Goal: Information Seeking & Learning: Find specific fact

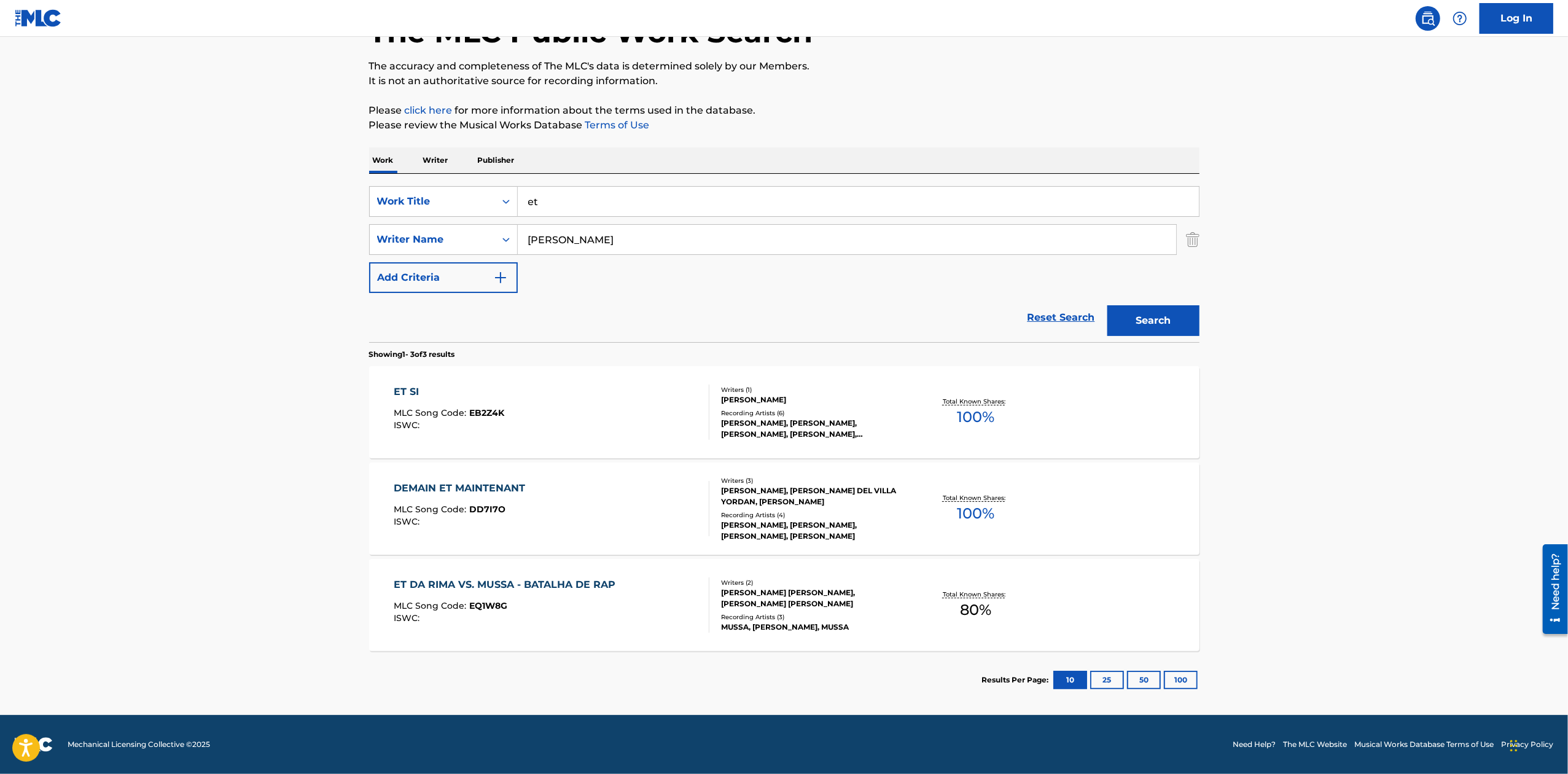
click at [669, 207] on input "et" at bounding box center [859, 201] width 681 height 30
type input "e"
click at [1108, 305] on button "Search" at bounding box center [1154, 320] width 92 height 31
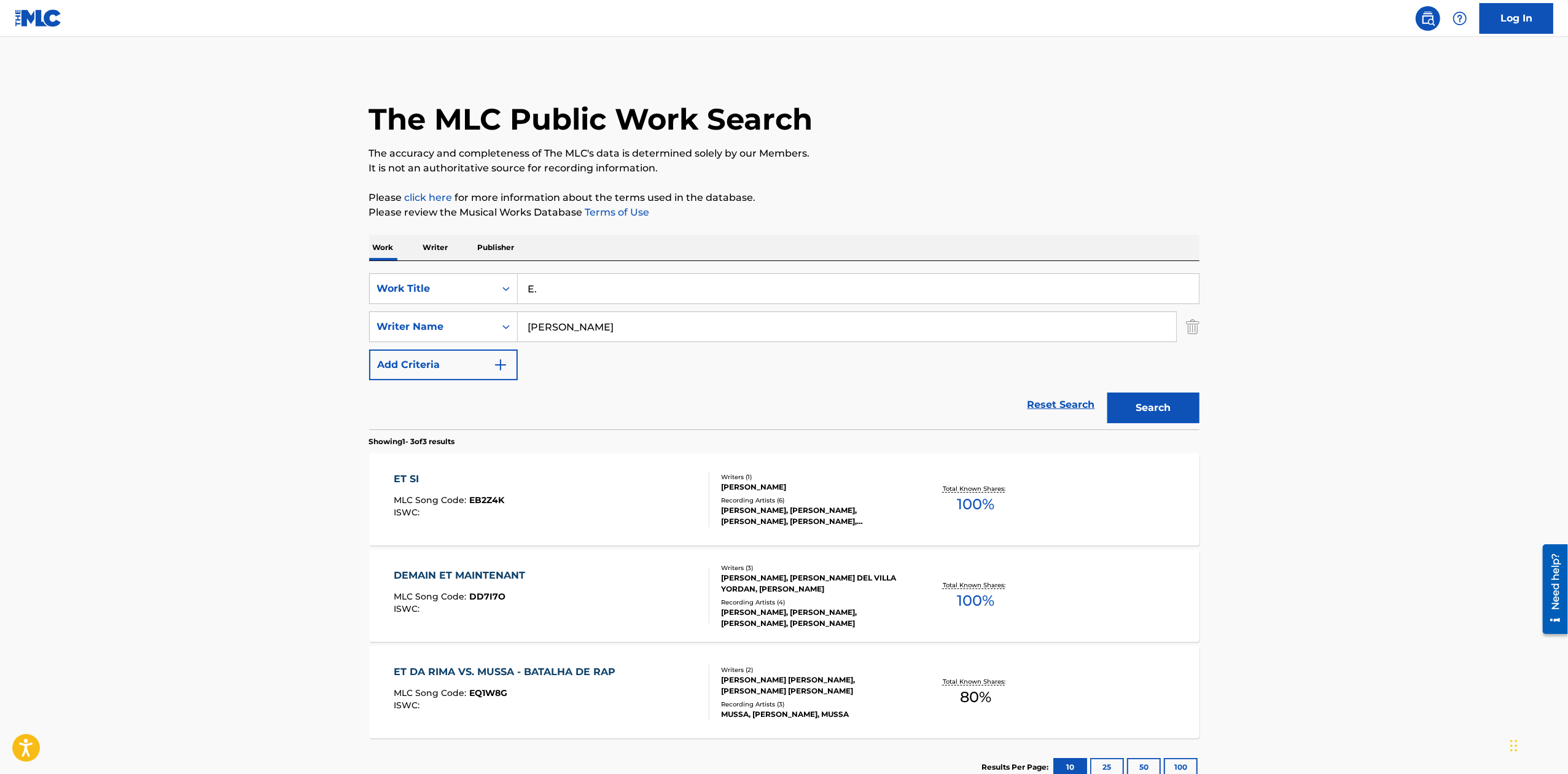
click at [1108, 392] on button "Search" at bounding box center [1154, 407] width 92 height 31
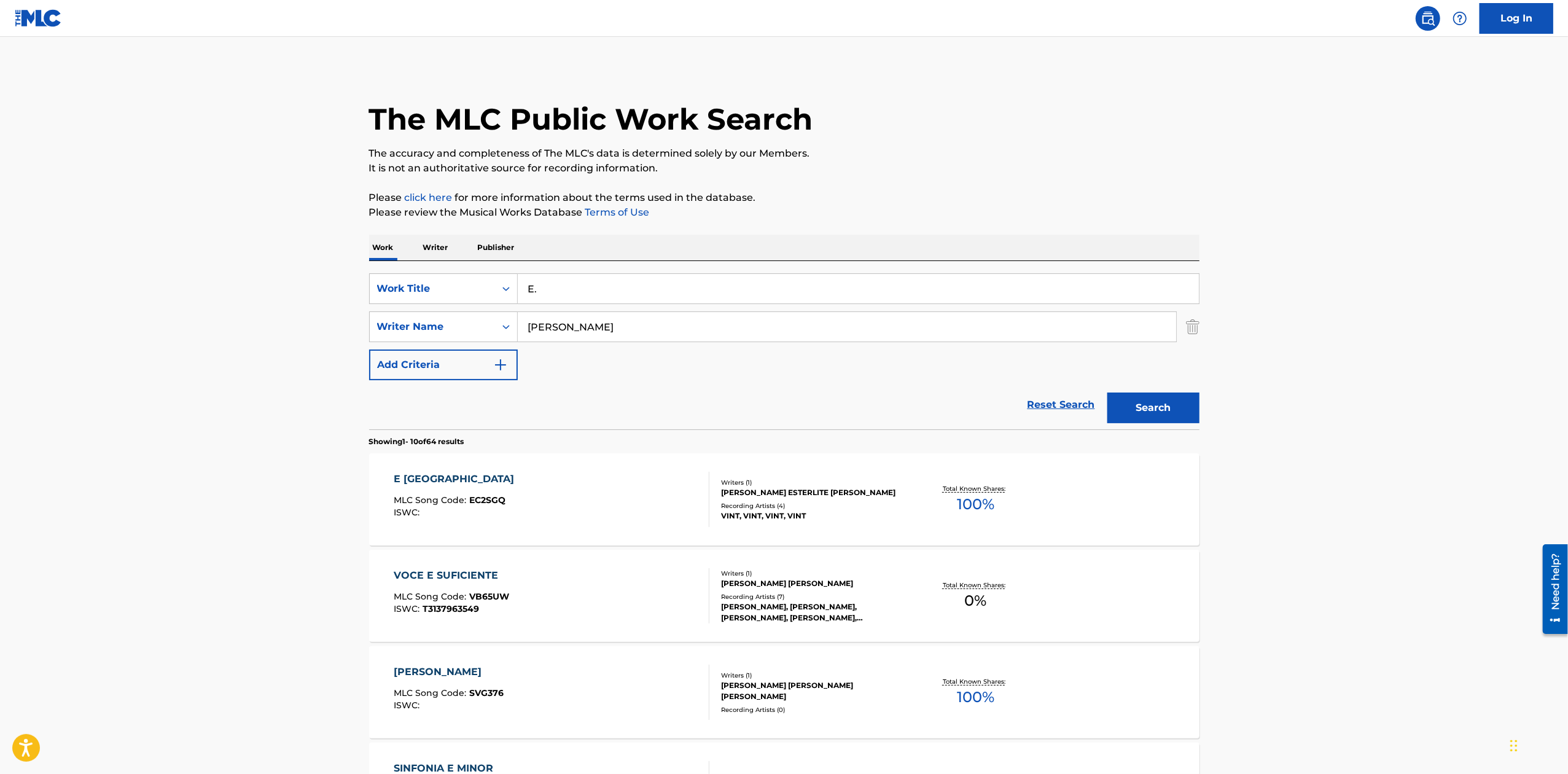
click at [615, 306] on div "SearchWithCriteria9e5685e1-9879-48bd-99c4-da8cfdf26de7 Work Title E. SearchWith…" at bounding box center [785, 326] width 831 height 107
type input "E"
type input "ET"
click at [1108, 392] on button "Search" at bounding box center [1154, 407] width 92 height 31
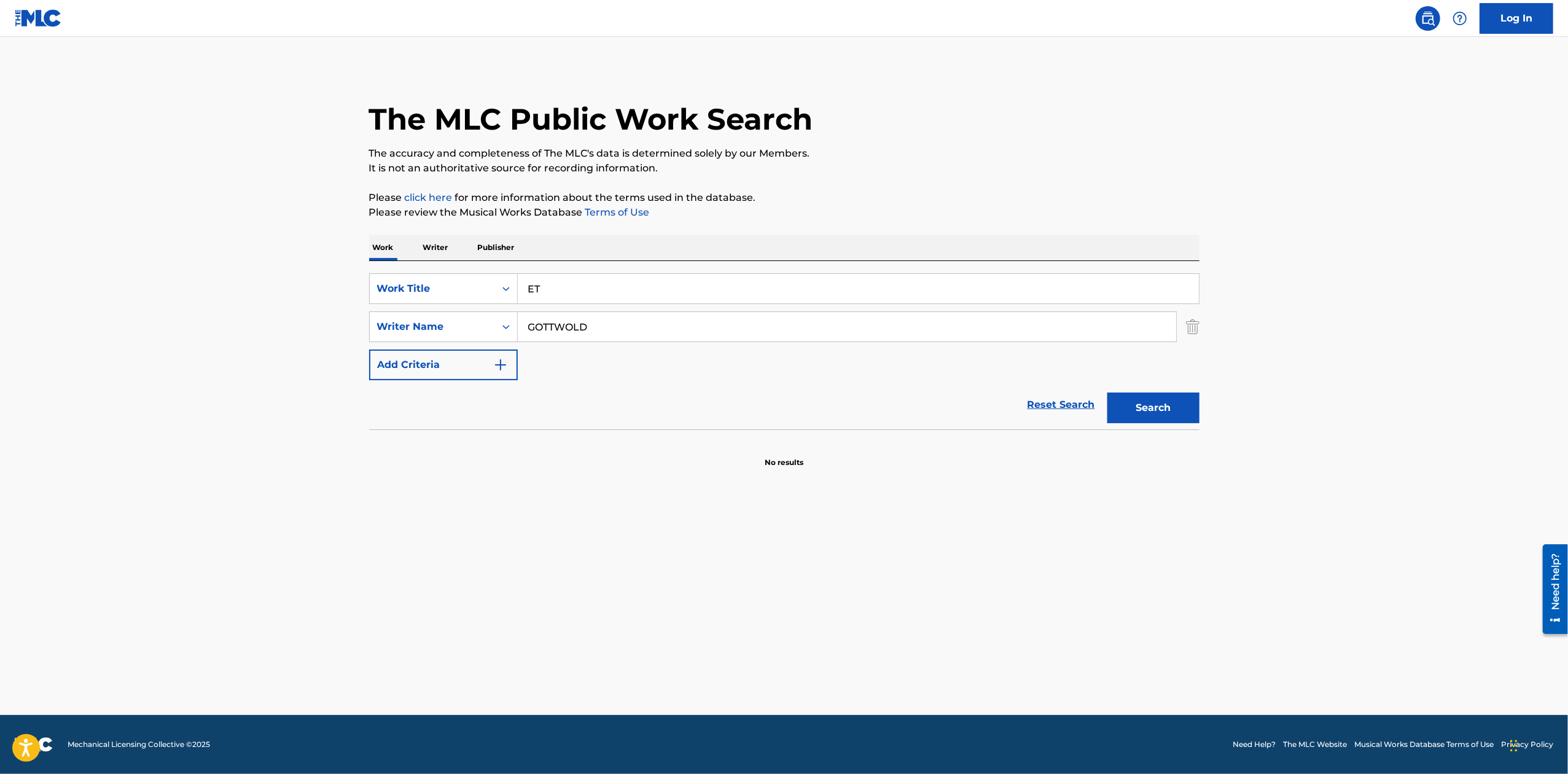
click at [1108, 392] on button "Search" at bounding box center [1154, 407] width 92 height 31
drag, startPoint x: 584, startPoint y: 333, endPoint x: 491, endPoint y: 333, distance: 93.0
click at [491, 333] on div "SearchWithCriteria14c486df-fdef-45f9-b5a9-606e10fde5c6 Writer Name [PERSON_NAME]" at bounding box center [785, 327] width 831 height 31
paste input "ALD"
type input "[PERSON_NAME]"
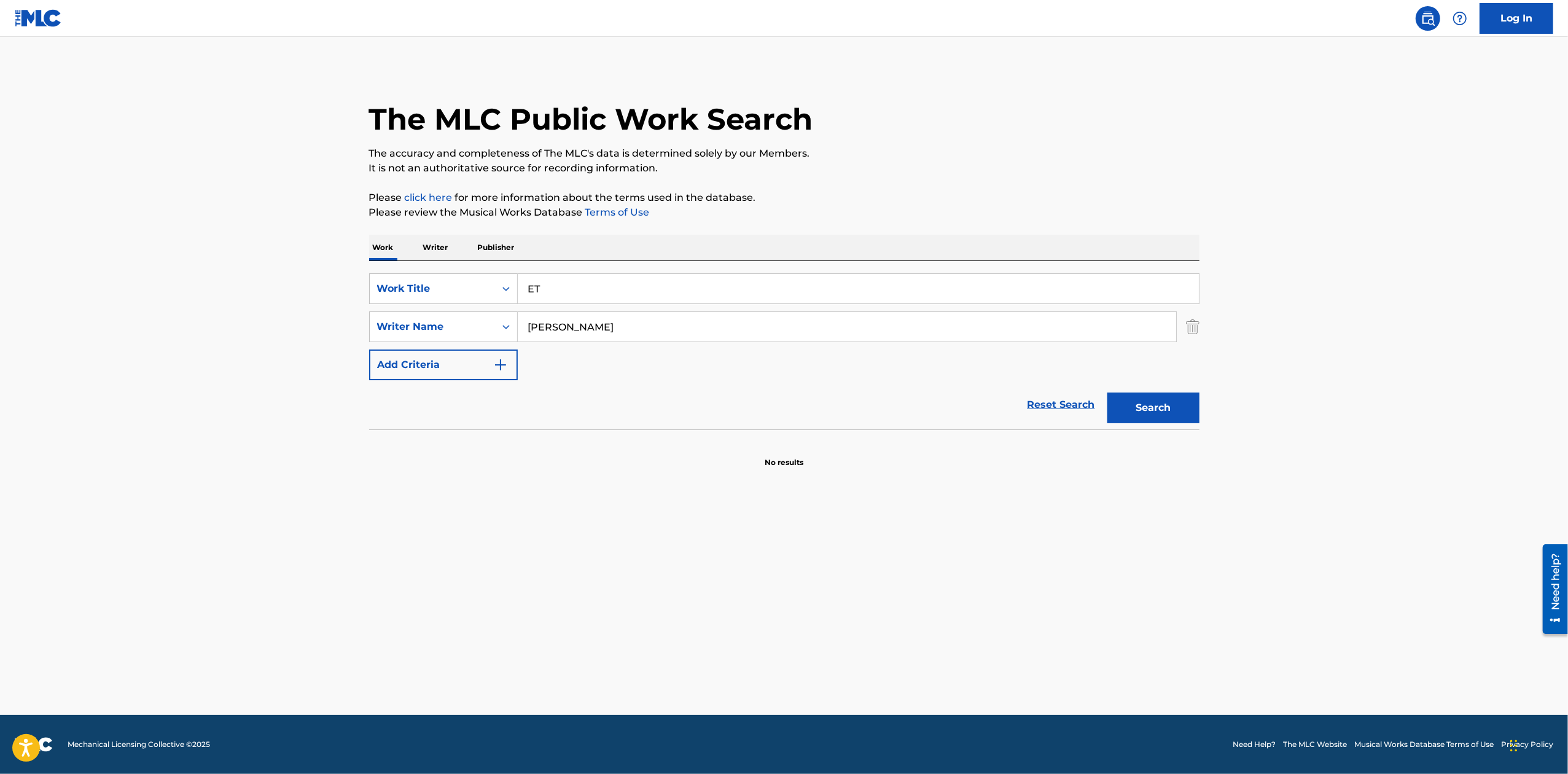
click at [1108, 392] on button "Search" at bounding box center [1154, 407] width 92 height 31
click at [569, 283] on input "ET" at bounding box center [859, 289] width 681 height 30
type input "E"
click at [1108, 392] on button "Search" at bounding box center [1154, 407] width 92 height 31
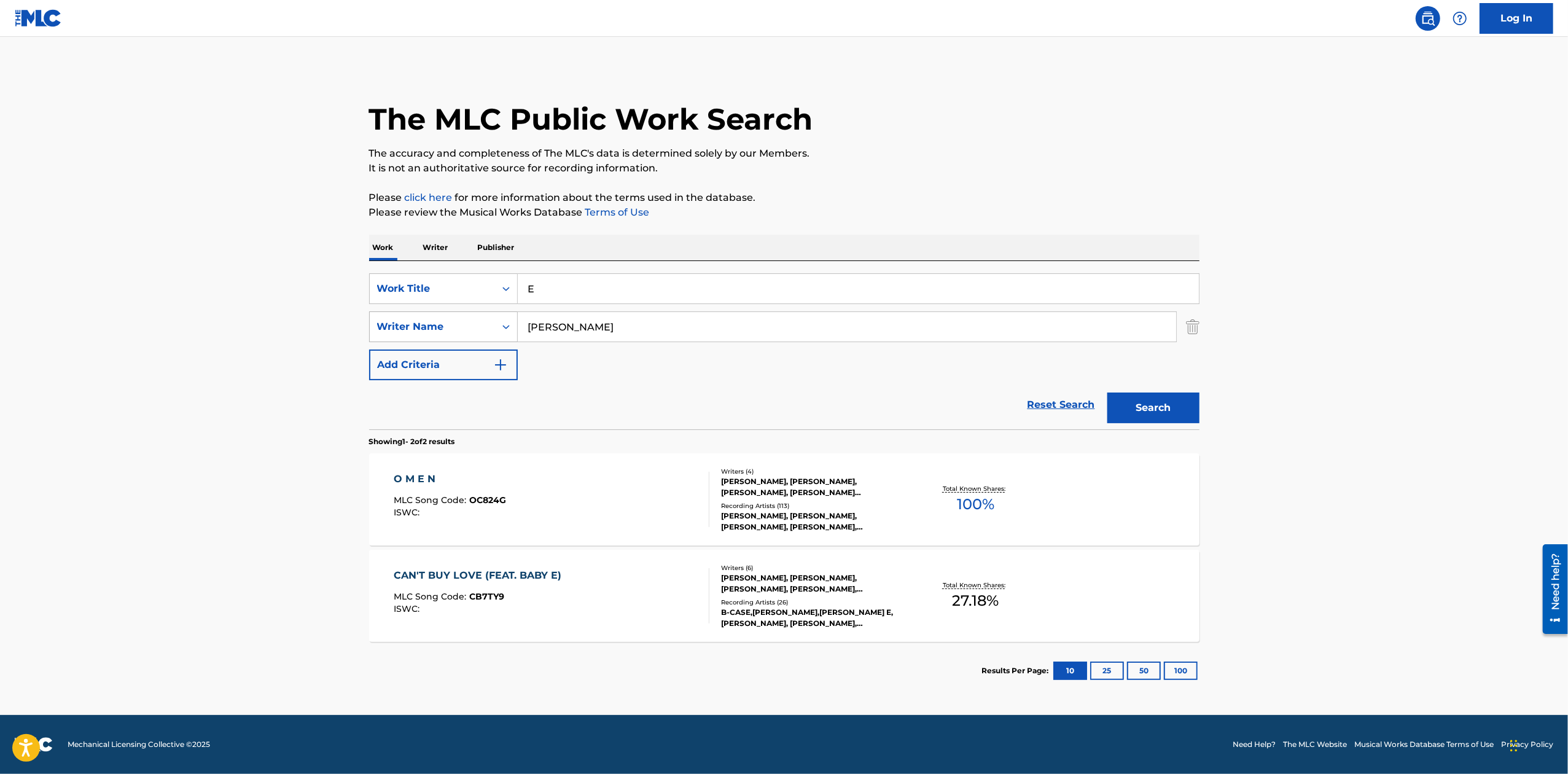
click at [465, 320] on div "SearchWithCriteria14c486df-fdef-45f9-b5a9-606e10fde5c6 Writer Name [PERSON_NAME]" at bounding box center [785, 327] width 831 height 31
paste input "[PERSON_NAME]"
type input "[PERSON_NAME]"
click at [1108, 392] on button "Search" at bounding box center [1154, 407] width 92 height 31
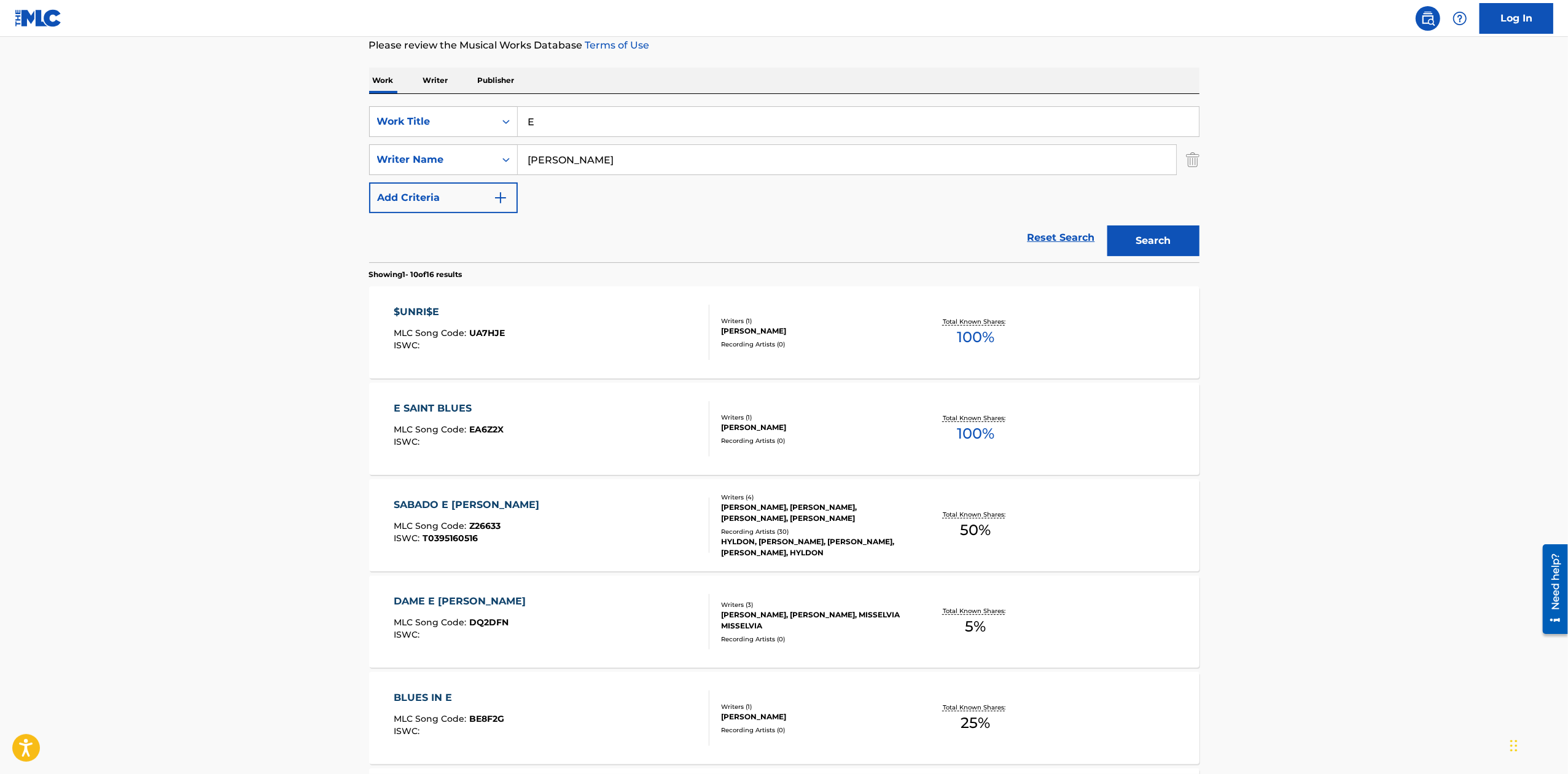
scroll to position [246, 0]
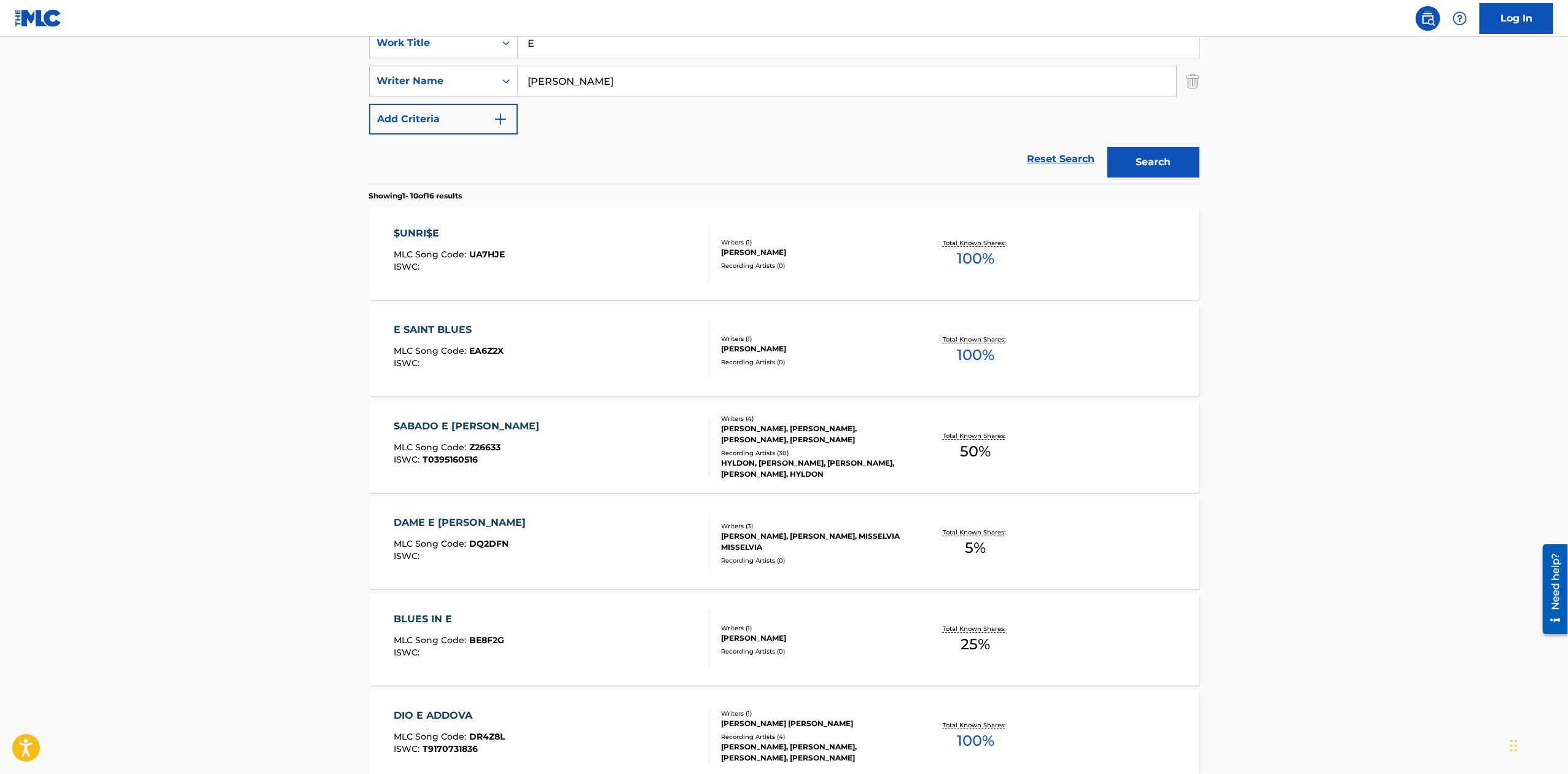
click at [568, 43] on input "E" at bounding box center [859, 43] width 681 height 30
click at [1108, 146] on button "Search" at bounding box center [1154, 161] width 92 height 31
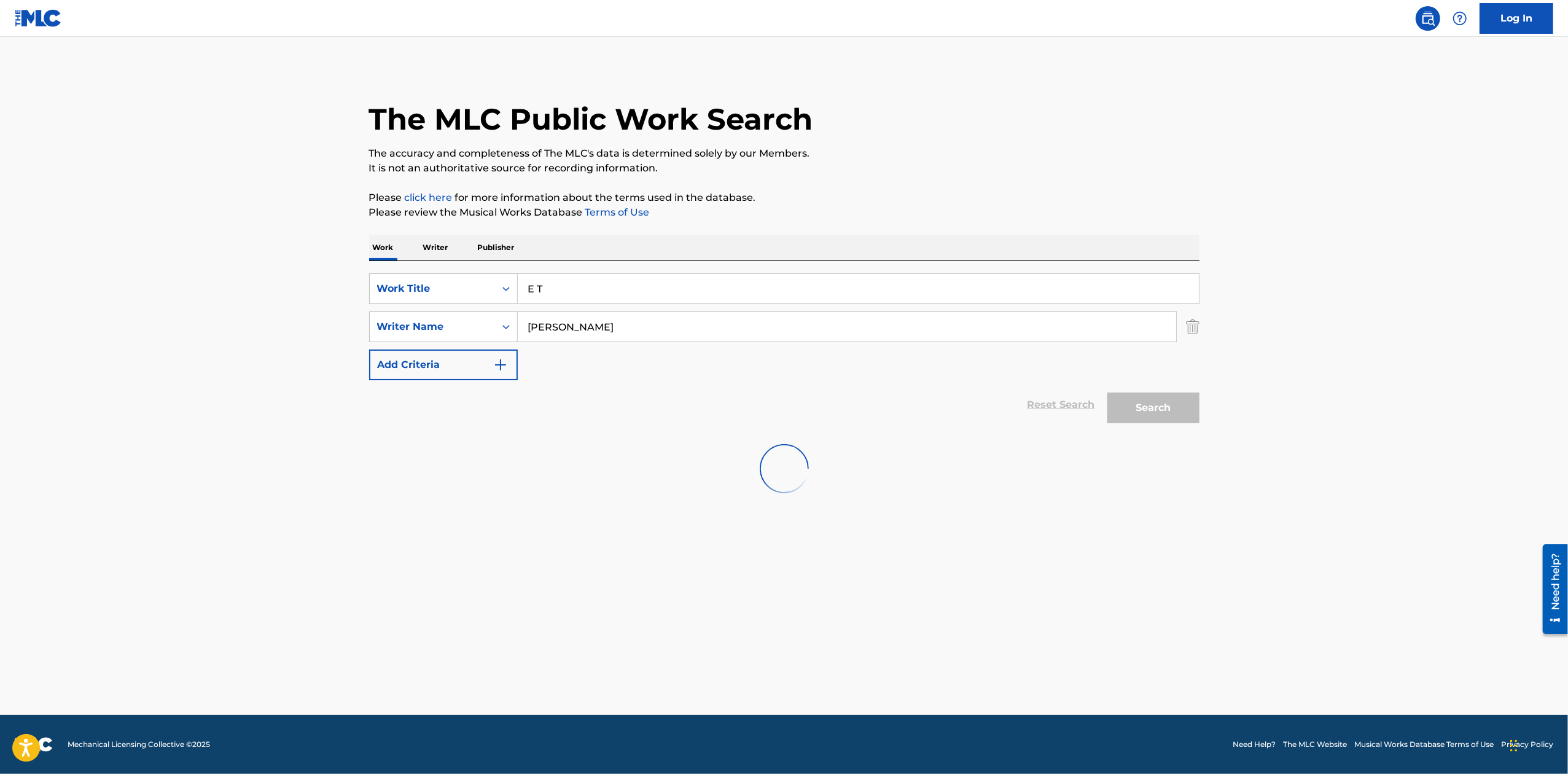
scroll to position [0, 0]
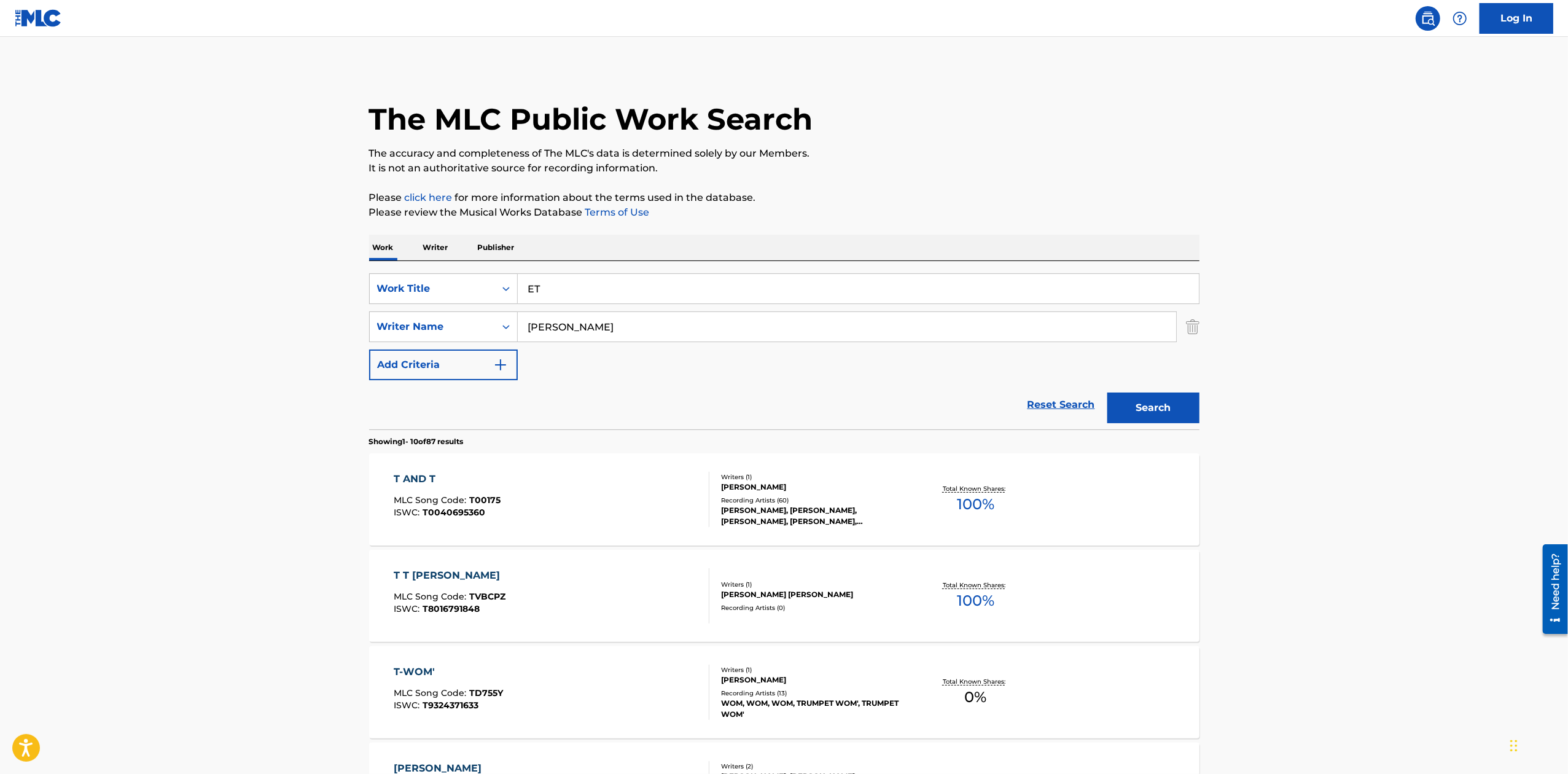
click at [1108, 392] on button "Search" at bounding box center [1154, 407] width 92 height 31
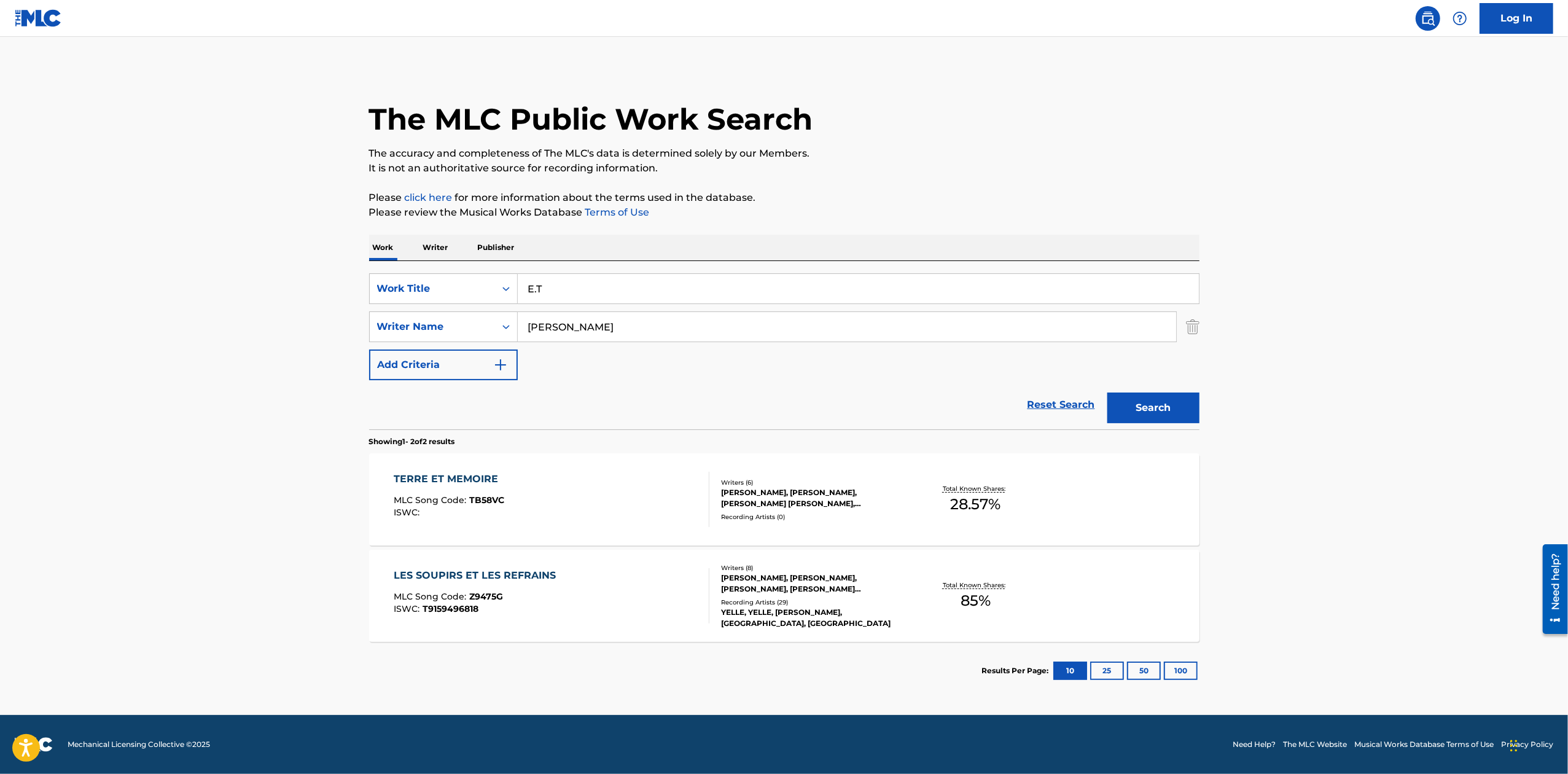
type input "E.T"
click at [1108, 392] on button "Search" at bounding box center [1154, 407] width 92 height 31
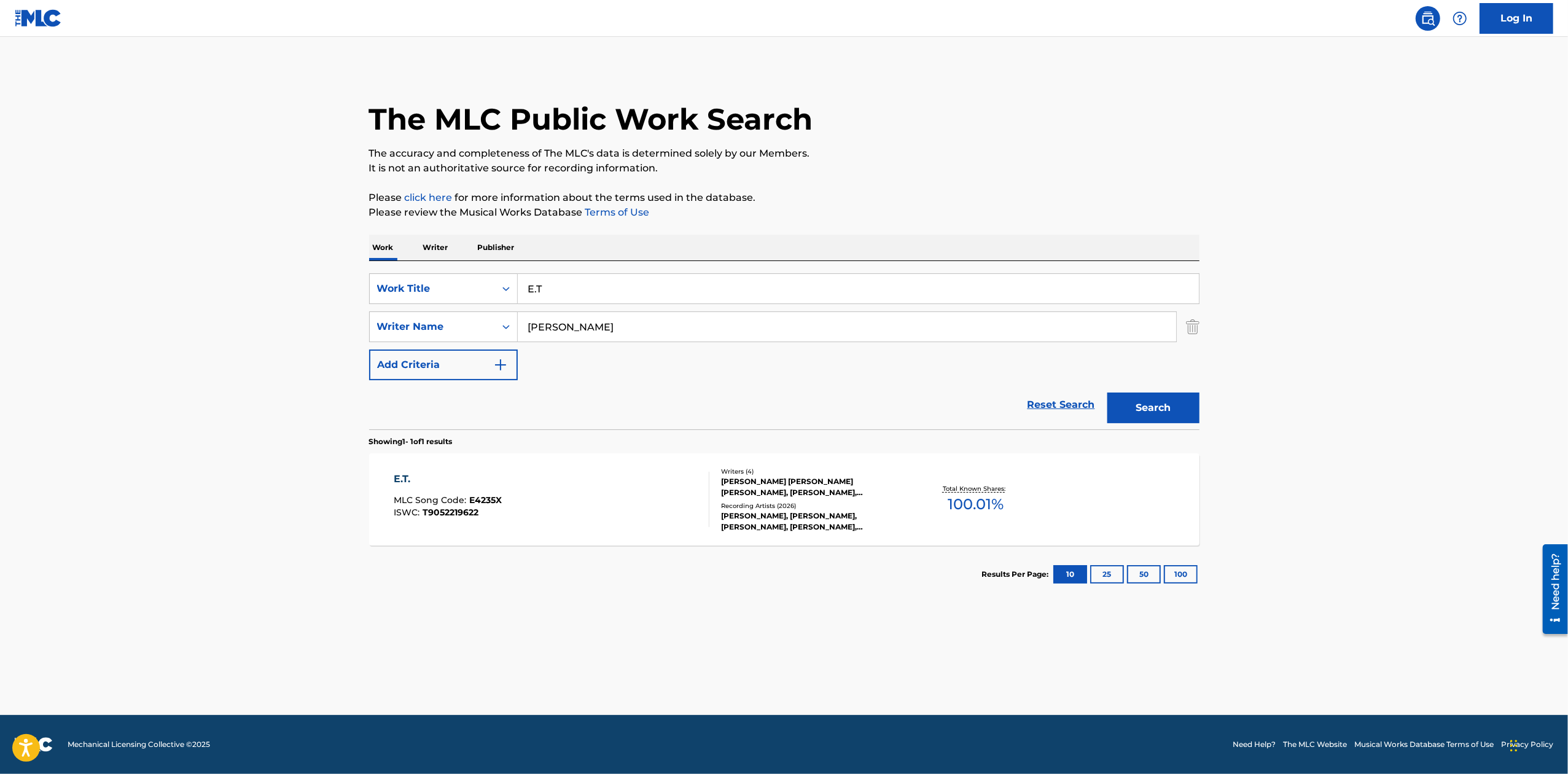
click at [700, 494] on div at bounding box center [704, 499] width 10 height 55
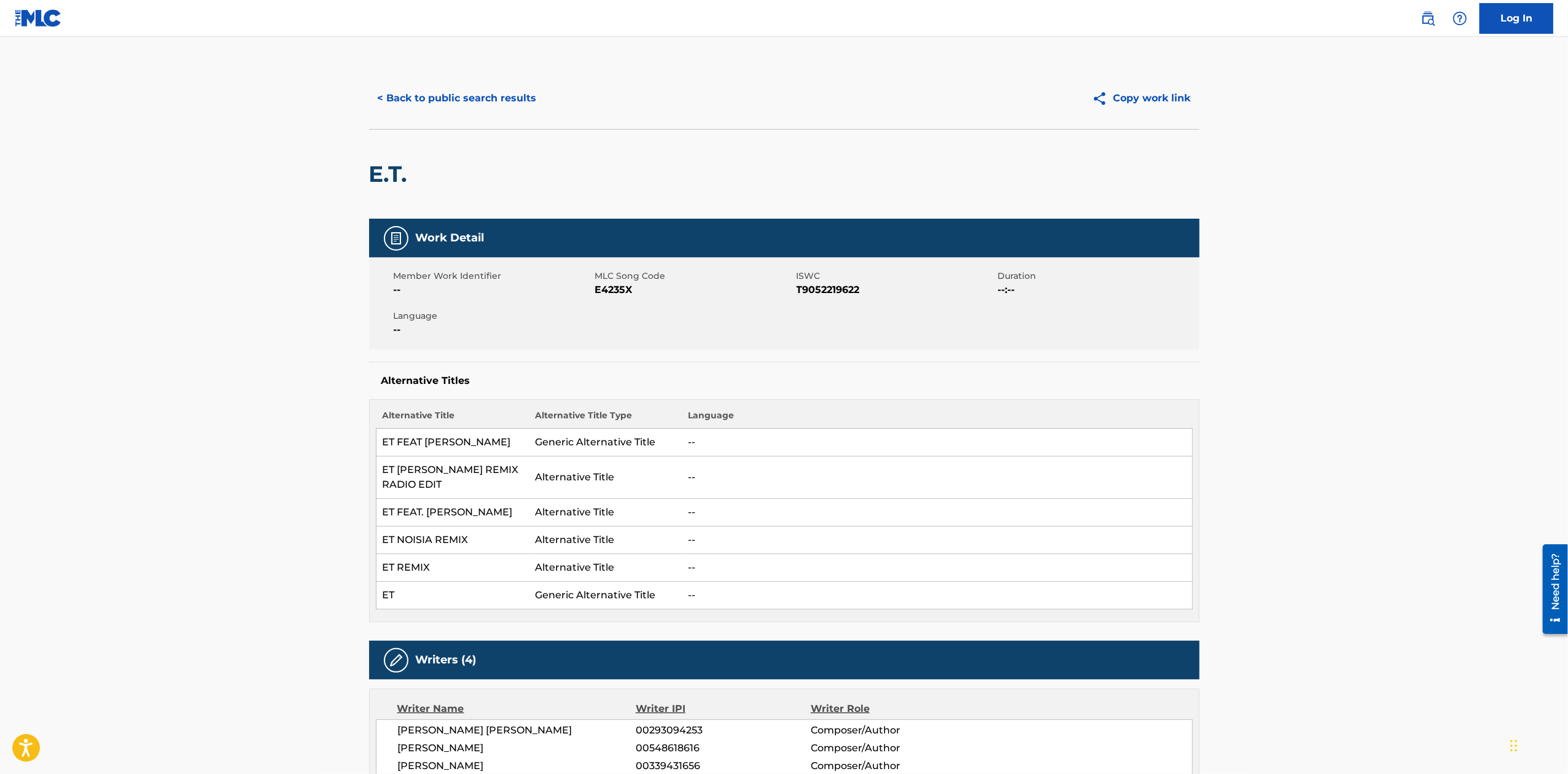
click at [824, 283] on span "T9052219622" at bounding box center [896, 290] width 198 height 15
click at [817, 290] on span "T9052219622" at bounding box center [896, 290] width 198 height 15
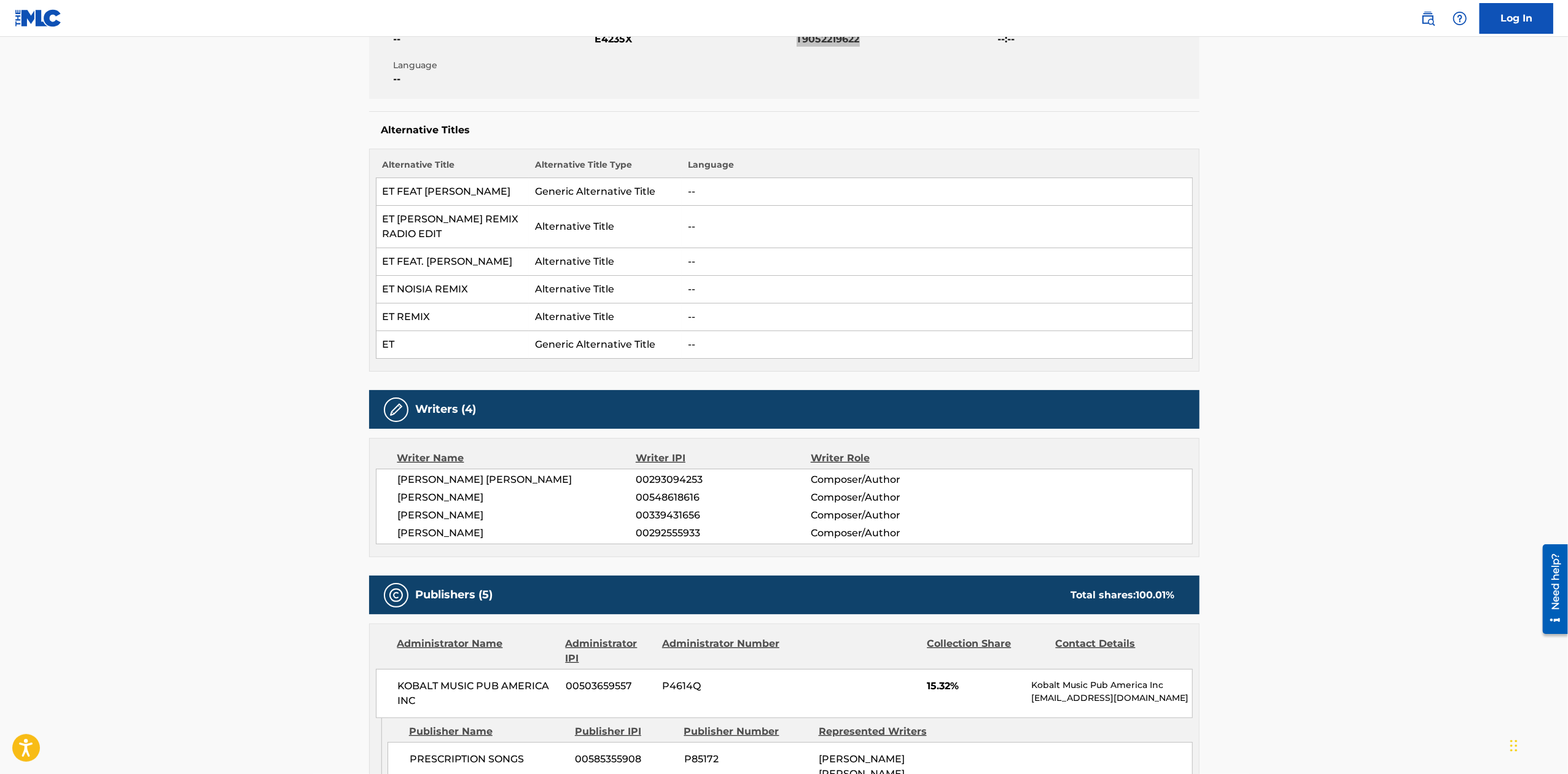
scroll to position [328, 0]
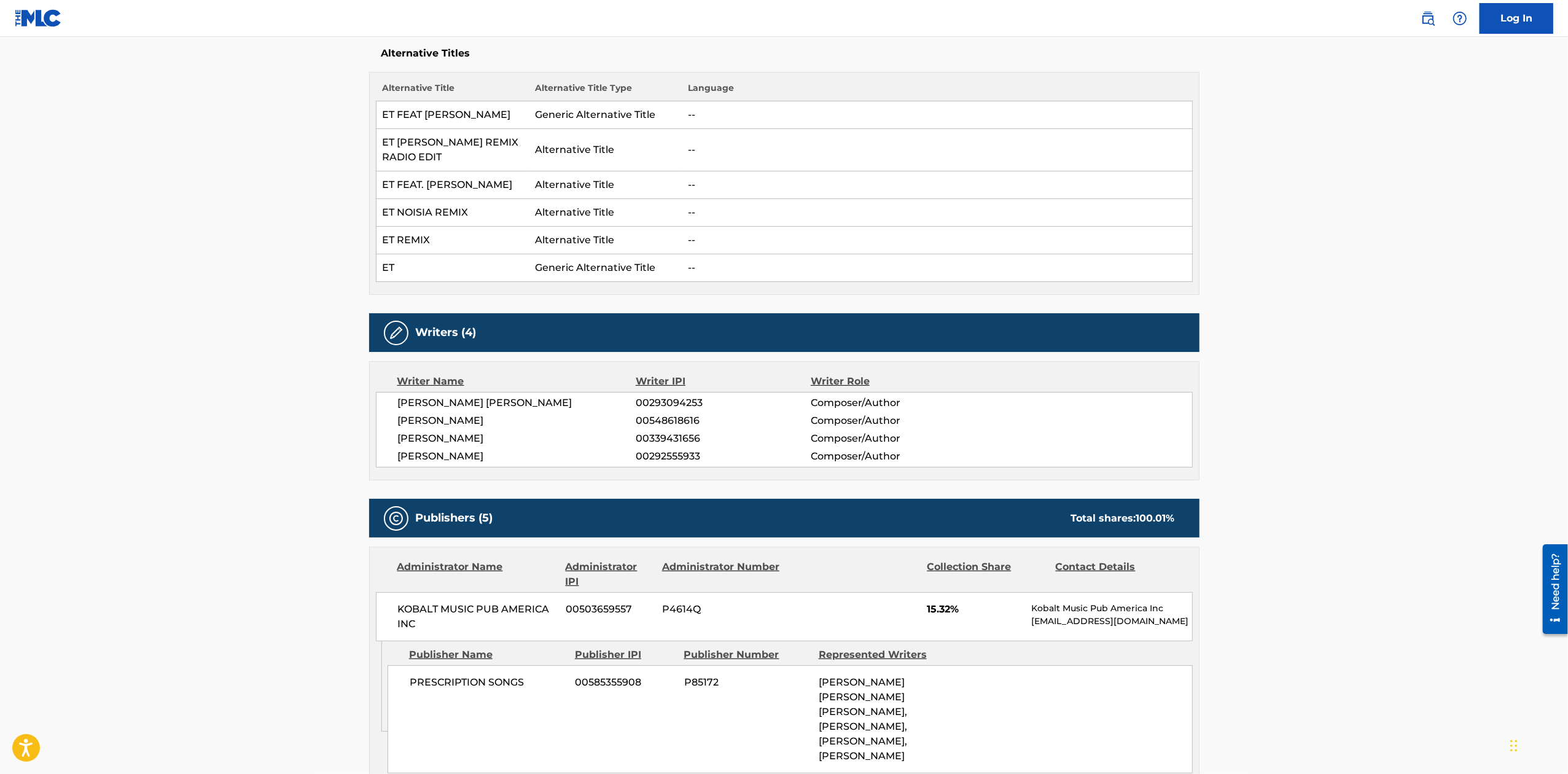
drag, startPoint x: 377, startPoint y: 460, endPoint x: 627, endPoint y: 462, distance: 250.0
click at [627, 462] on div "[PERSON_NAME] [PERSON_NAME] 00293094253 Composer/Author [PERSON_NAME] 005486186…" at bounding box center [784, 429] width 817 height 76
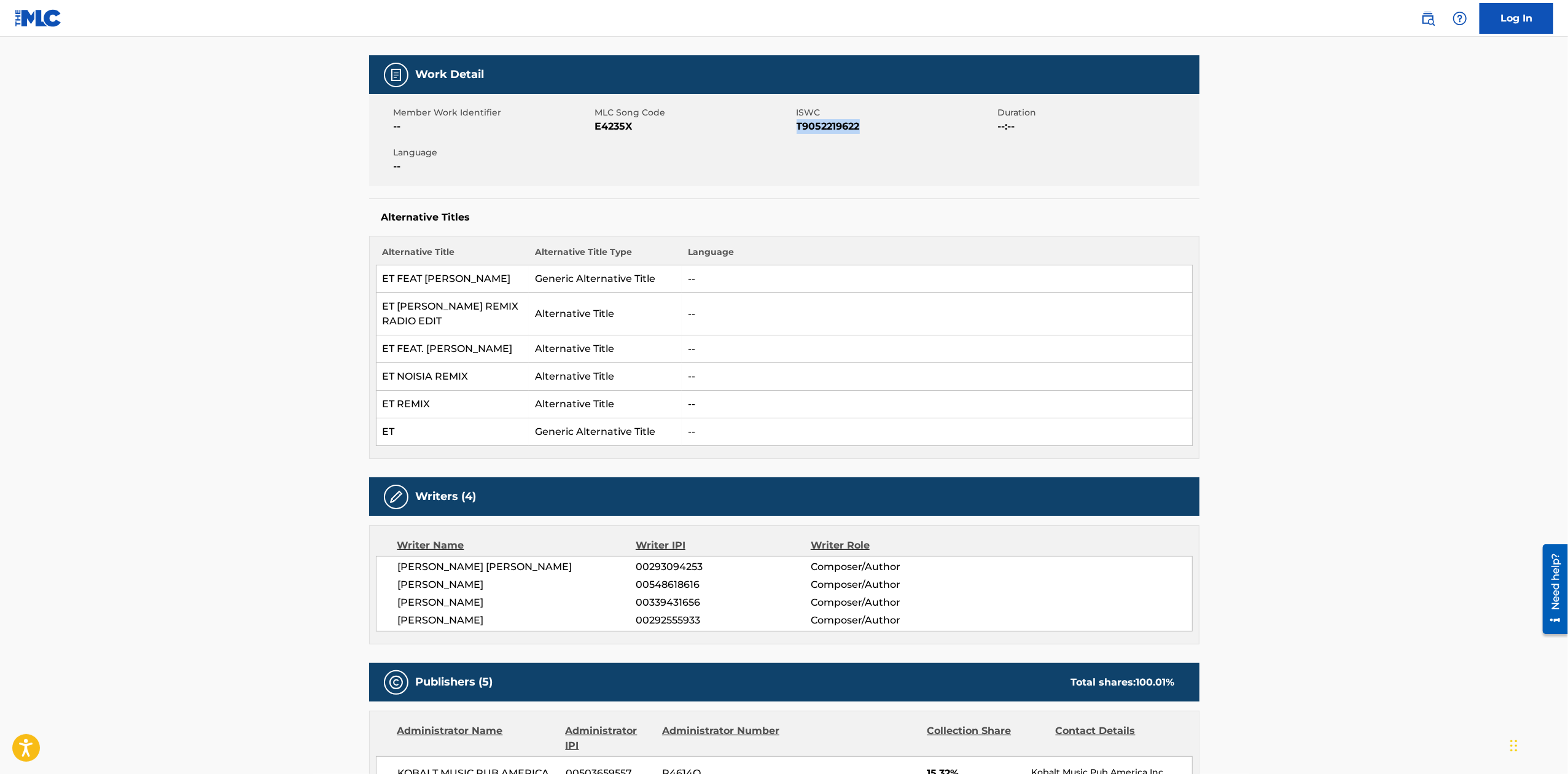
scroll to position [0, 0]
